Goal: Information Seeking & Learning: Learn about a topic

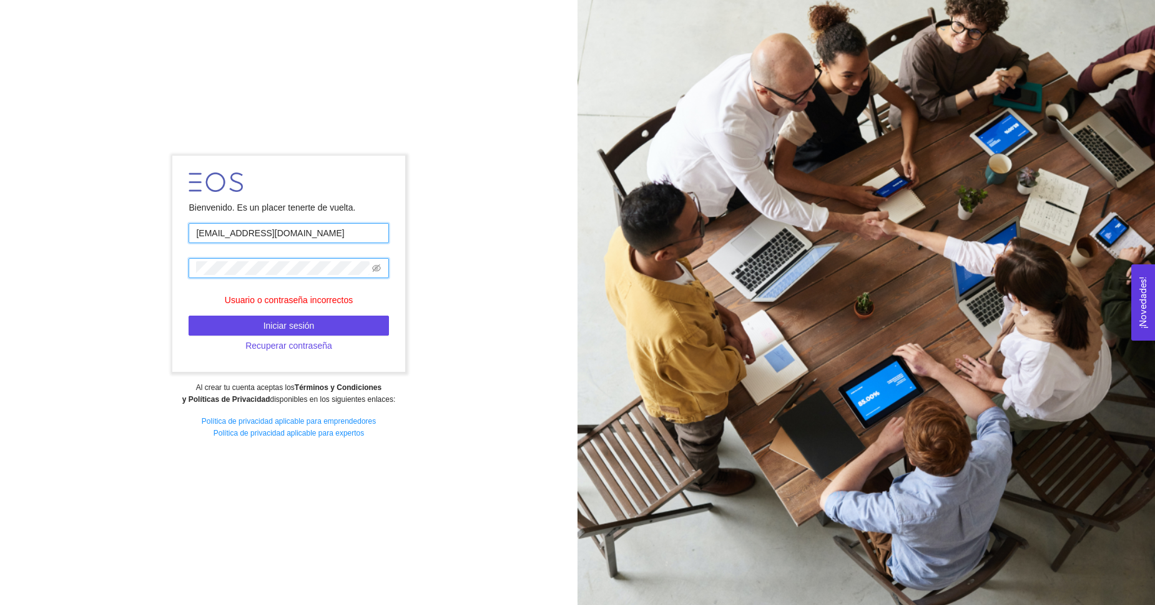
click at [290, 239] on input "[EMAIL_ADDRESS][DOMAIN_NAME]" at bounding box center [289, 233] width 200 height 20
click at [306, 232] on input "[EMAIL_ADDRESS][DOMAIN_NAME]" at bounding box center [289, 233] width 200 height 20
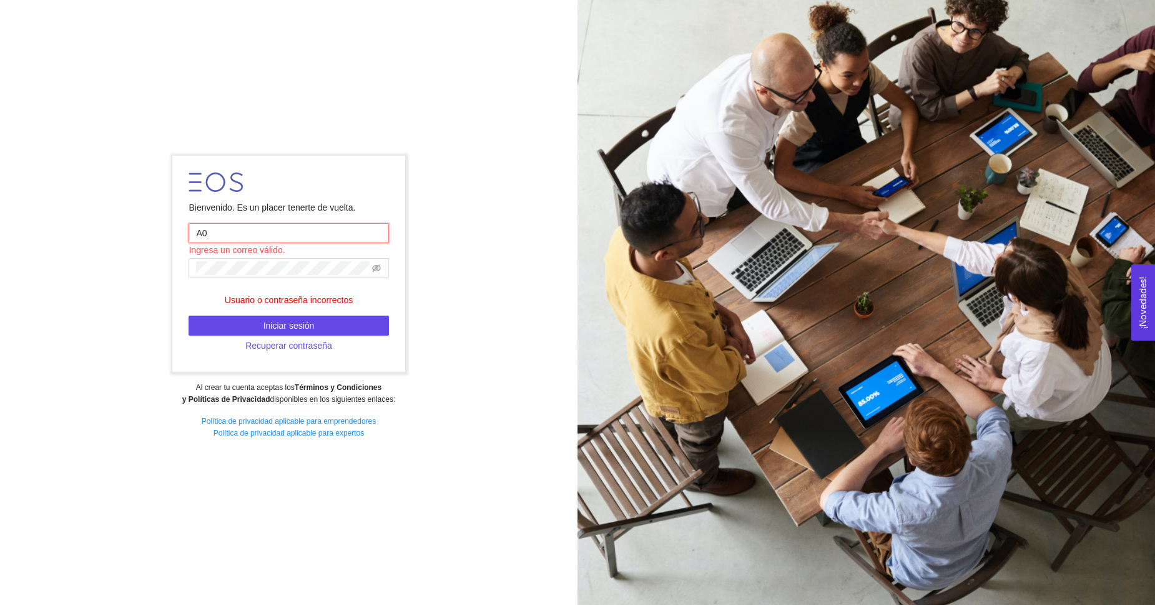
type input "A"
type input "[EMAIL_ADDRESS][PERSON_NAME][DOMAIN_NAME]"
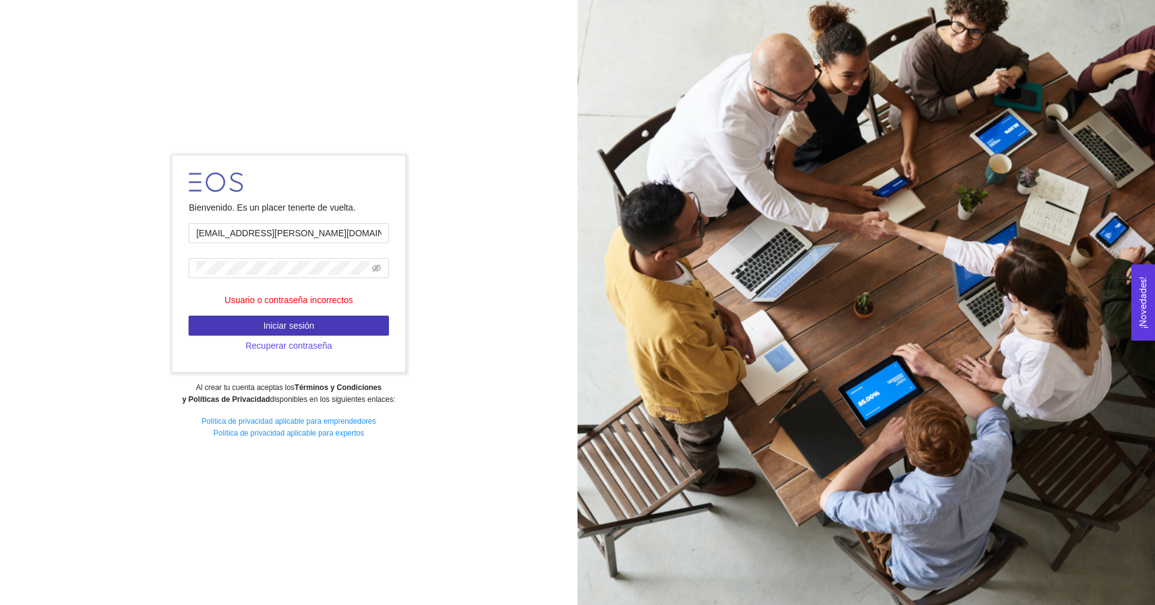
click at [274, 328] on span "Iniciar sesión" at bounding box center [289, 325] width 51 height 14
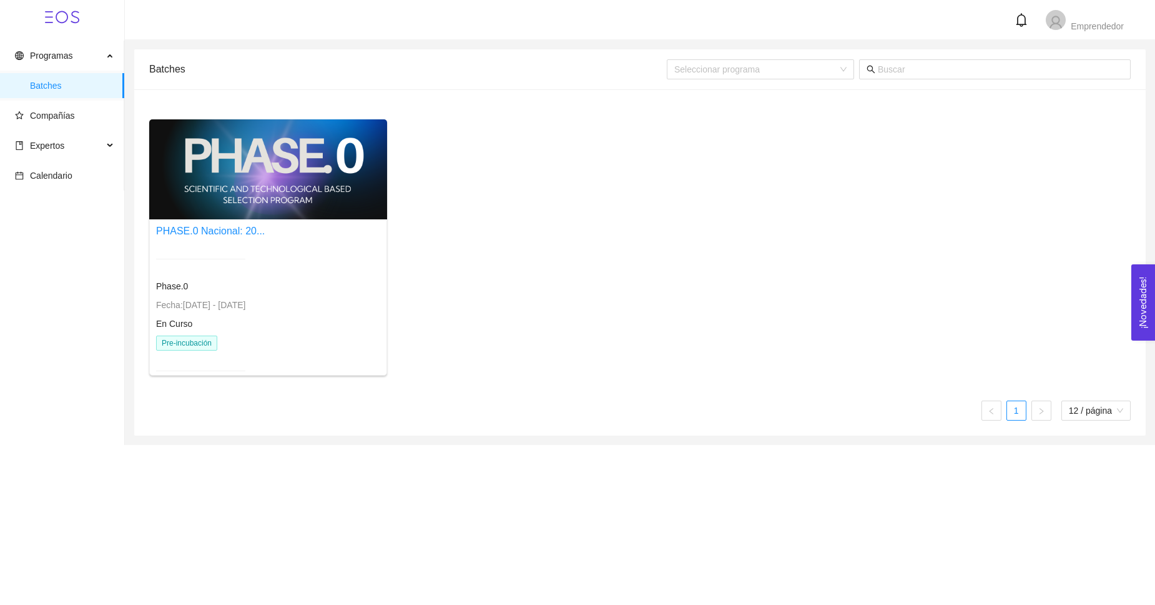
click at [265, 227] on div "PHASE.0 Nacional: 20..." at bounding box center [210, 231] width 109 height 16
click at [235, 235] on link "PHASE.0 Nacional: 20..." at bounding box center [210, 230] width 109 height 11
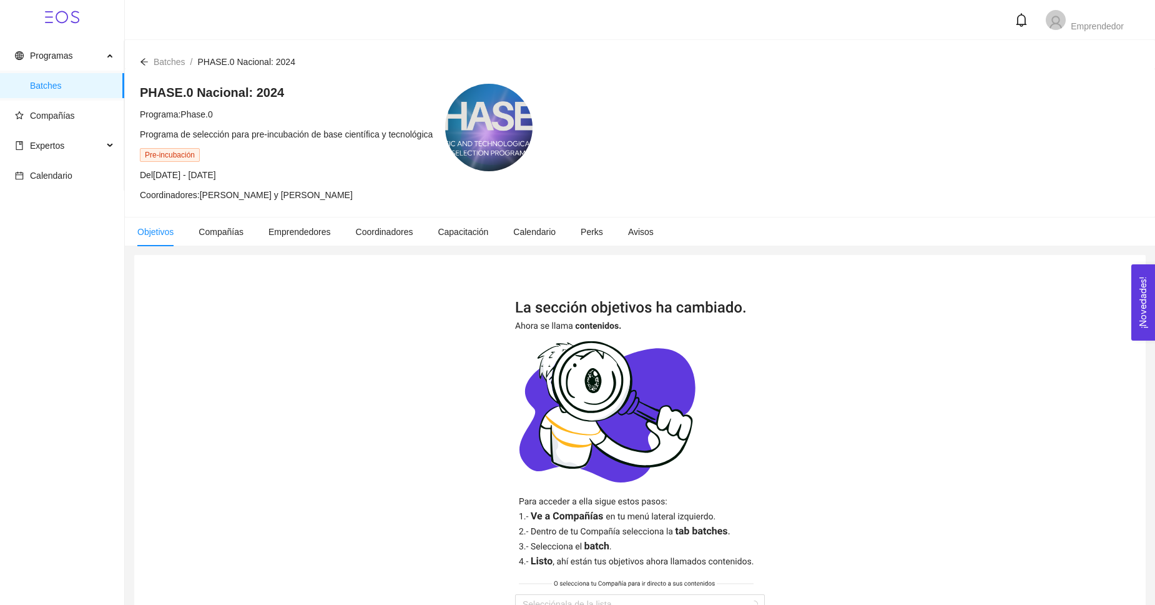
scroll to position [96, 0]
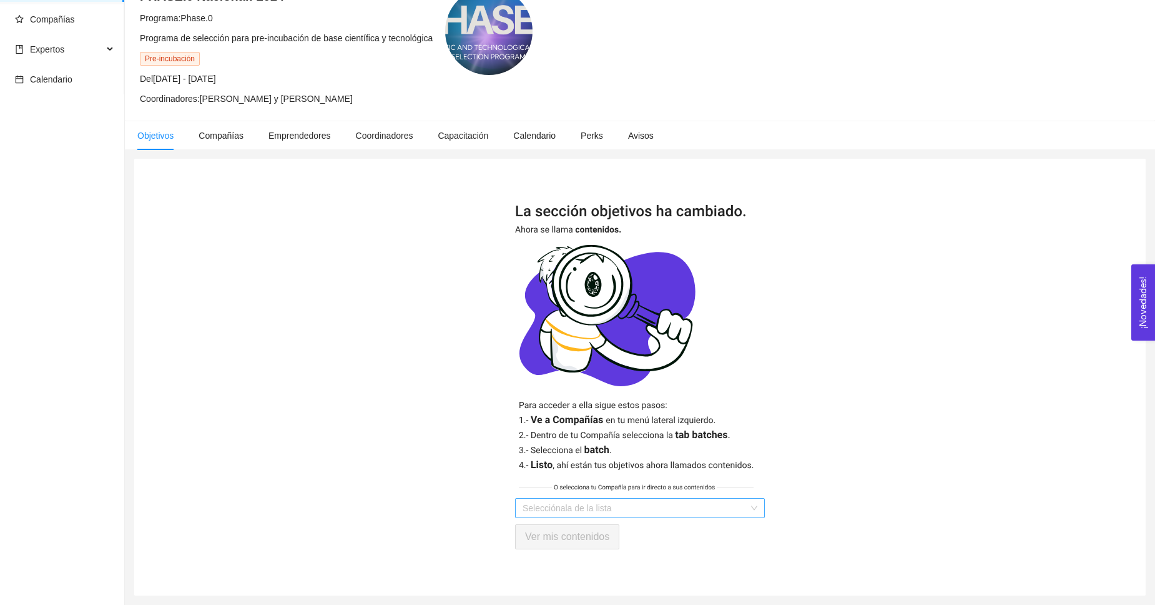
click at [585, 503] on input "search" at bounding box center [636, 507] width 226 height 19
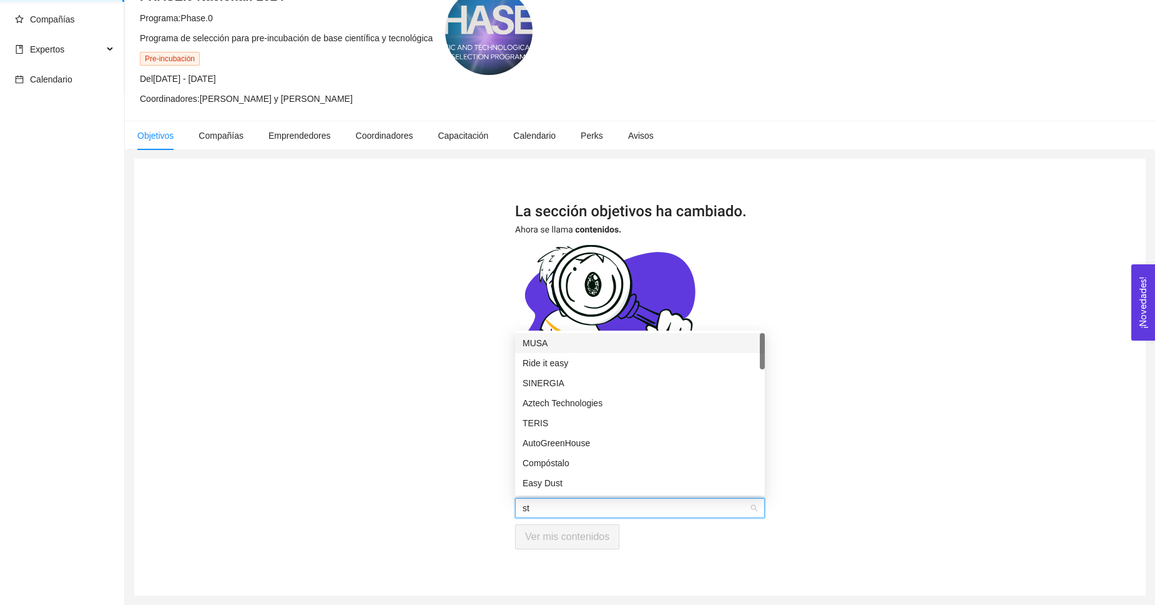
type input "ste"
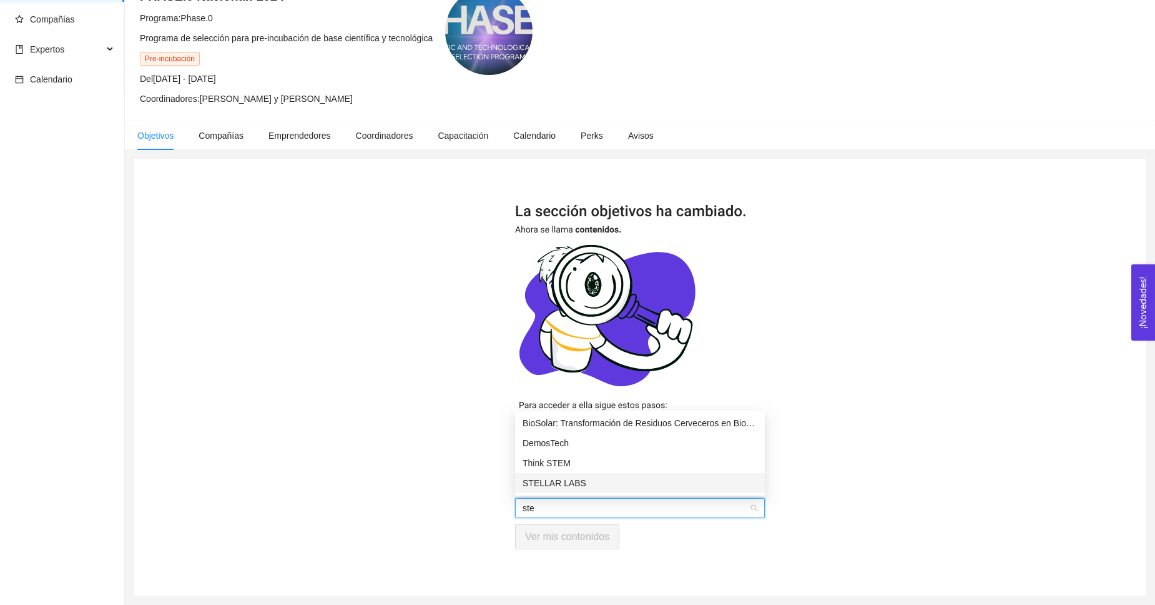
click at [580, 488] on div "STELLAR LABS" at bounding box center [640, 483] width 235 height 14
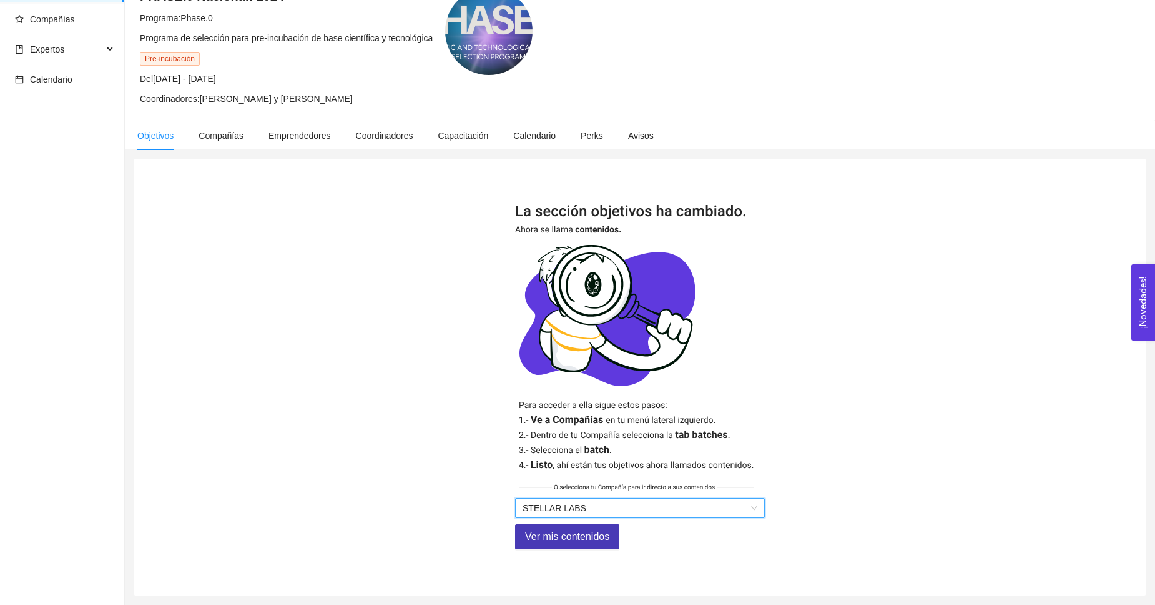
click at [564, 535] on span "Ver mis contenidos" at bounding box center [567, 536] width 84 height 16
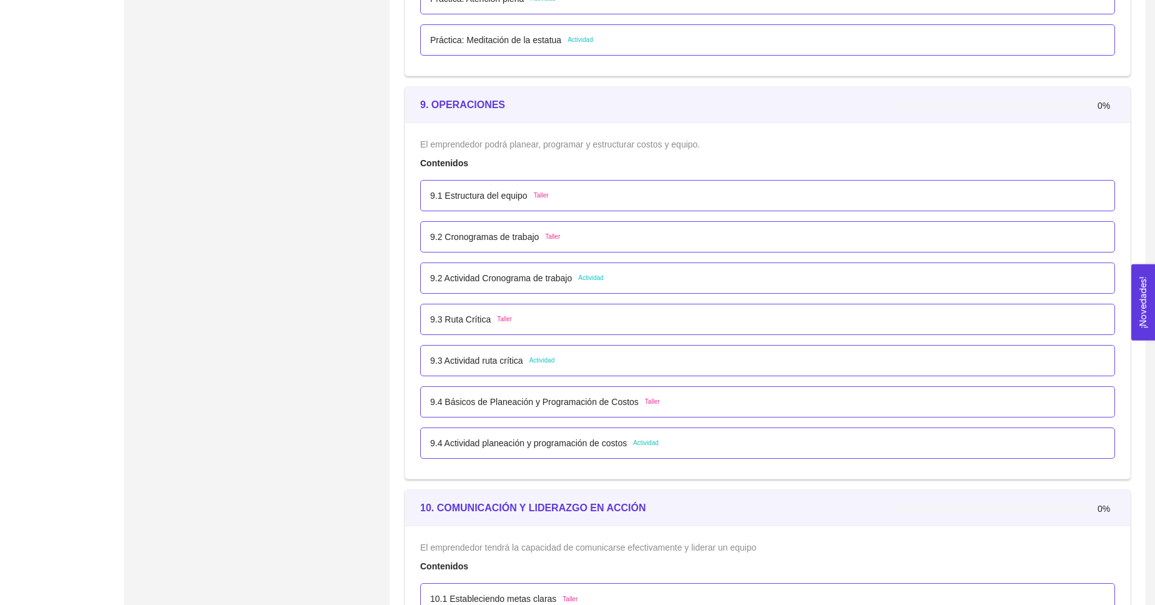
scroll to position [4124, 0]
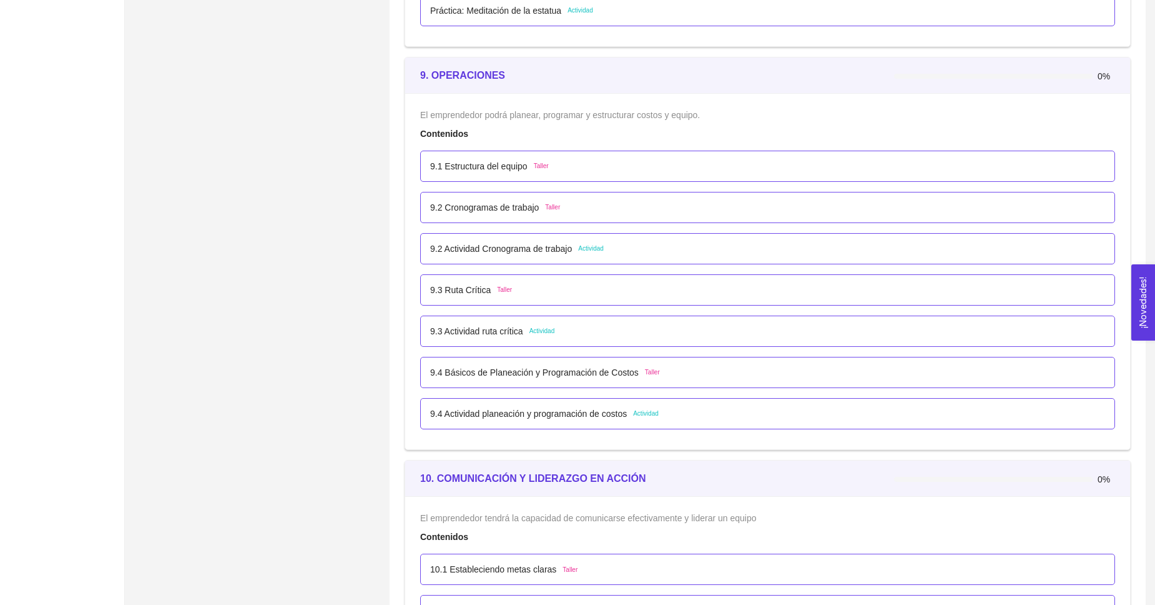
click at [559, 373] on p "9.4 Básicos de Planeación y Programación de Costos" at bounding box center [534, 372] width 209 height 14
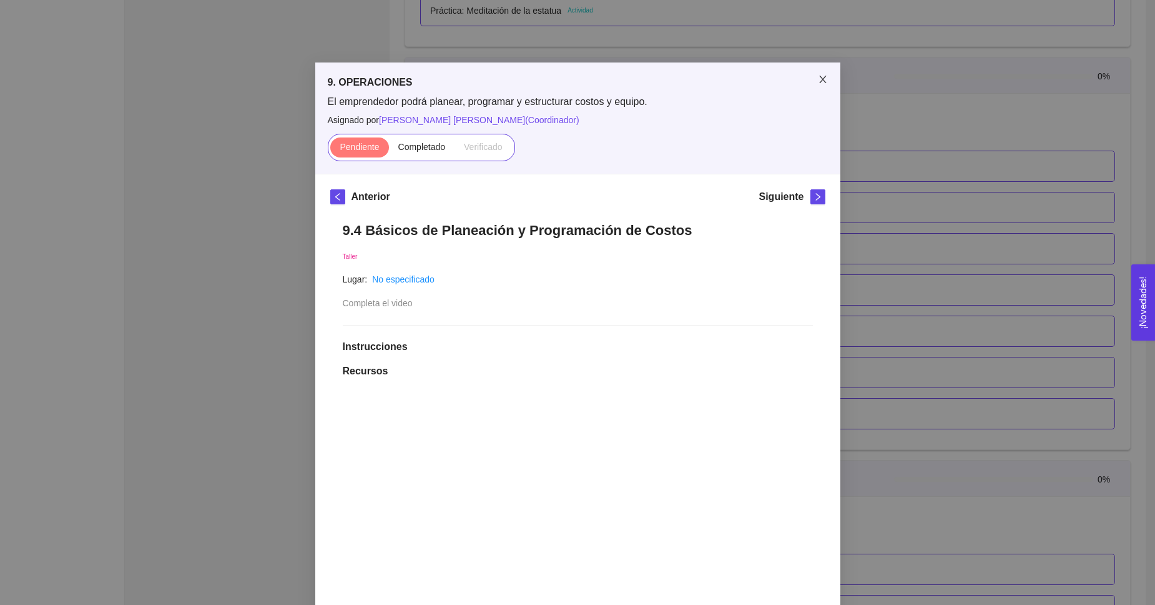
click at [814, 80] on span "Close" at bounding box center [823, 79] width 35 height 35
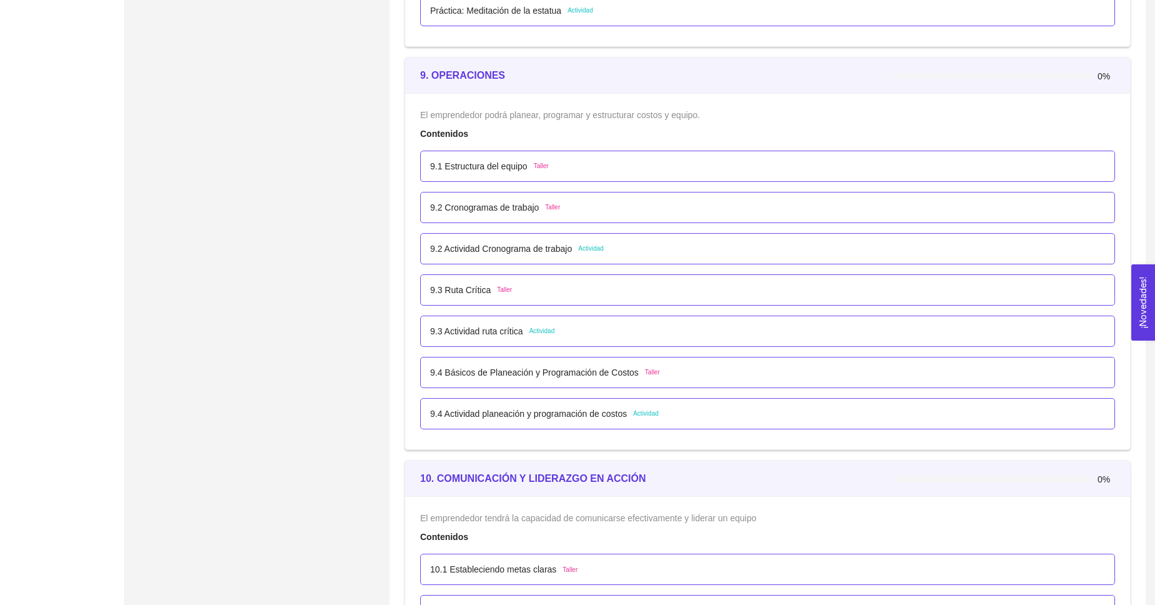
click at [565, 417] on p "9.4 Actividad planeación y programación de costos" at bounding box center [528, 414] width 197 height 14
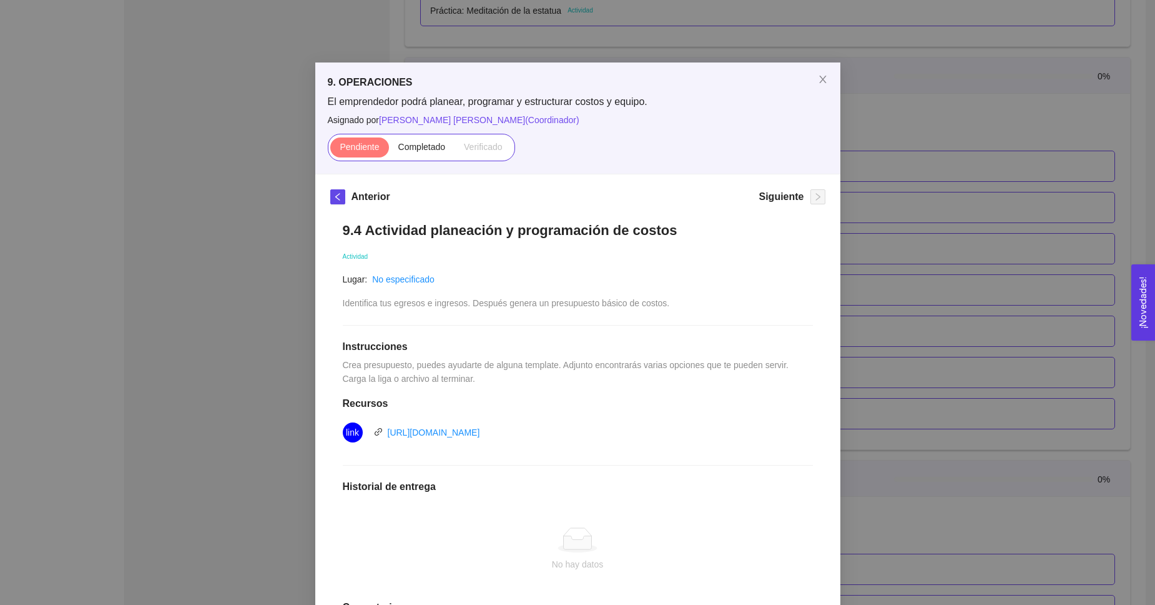
scroll to position [137, 0]
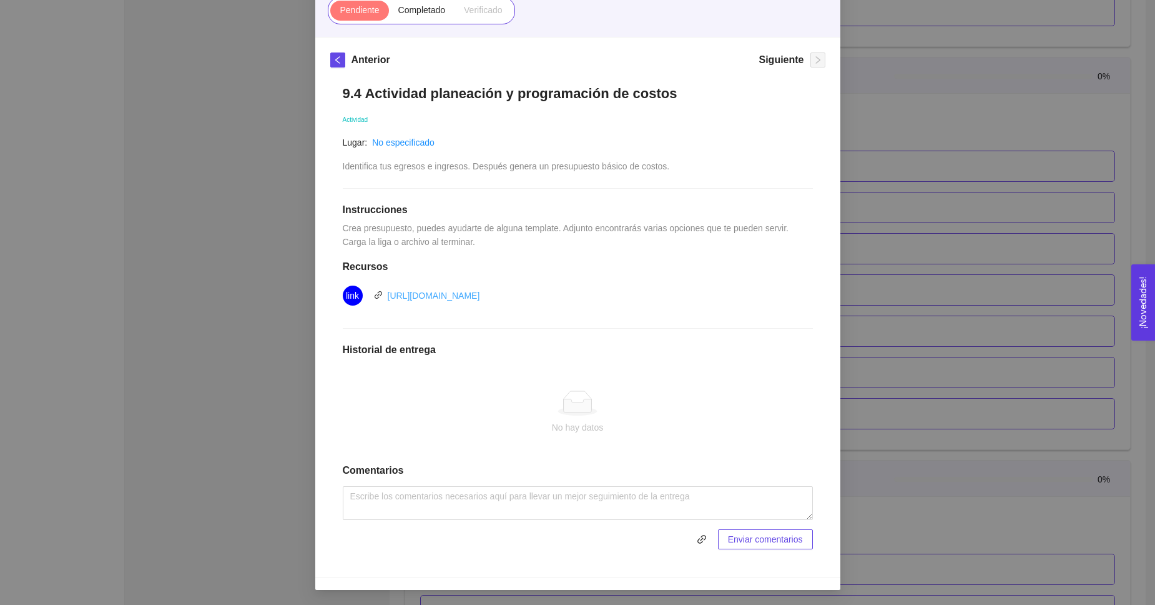
click at [480, 299] on link "[URL][DOMAIN_NAME]" at bounding box center [434, 295] width 92 height 10
